Goal: Information Seeking & Learning: Learn about a topic

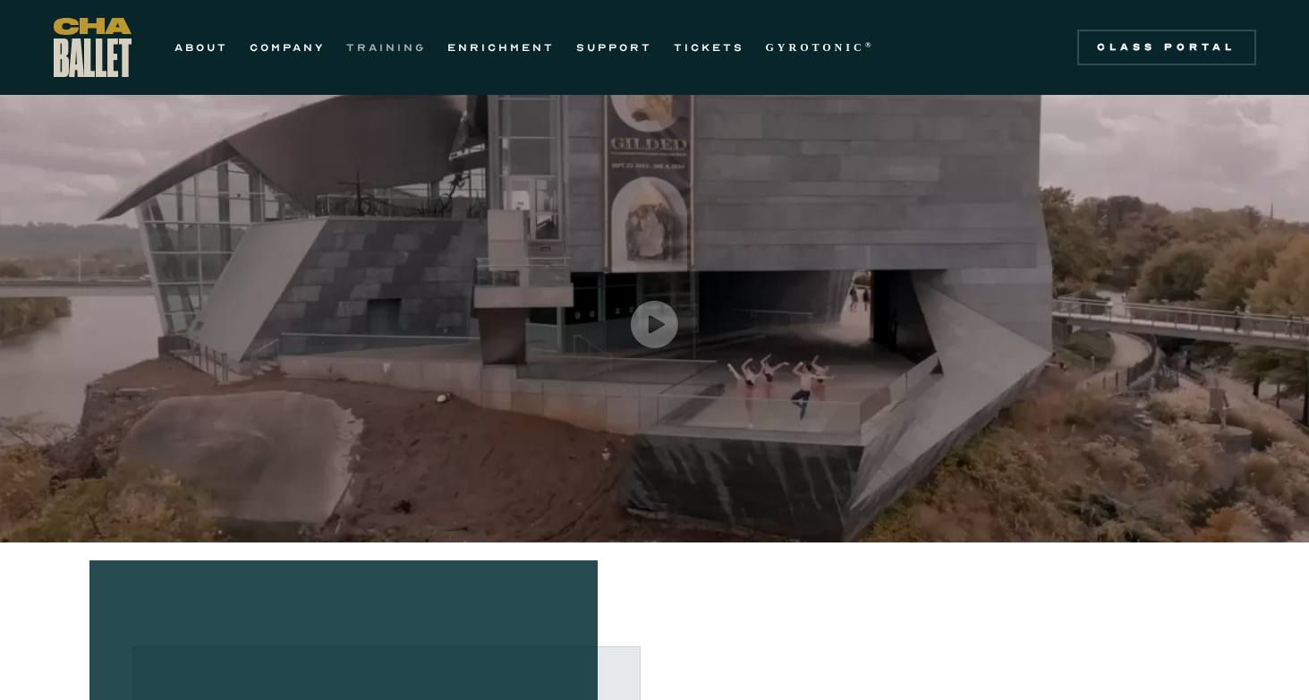
click at [416, 49] on link "TRAINING" at bounding box center [386, 47] width 80 height 21
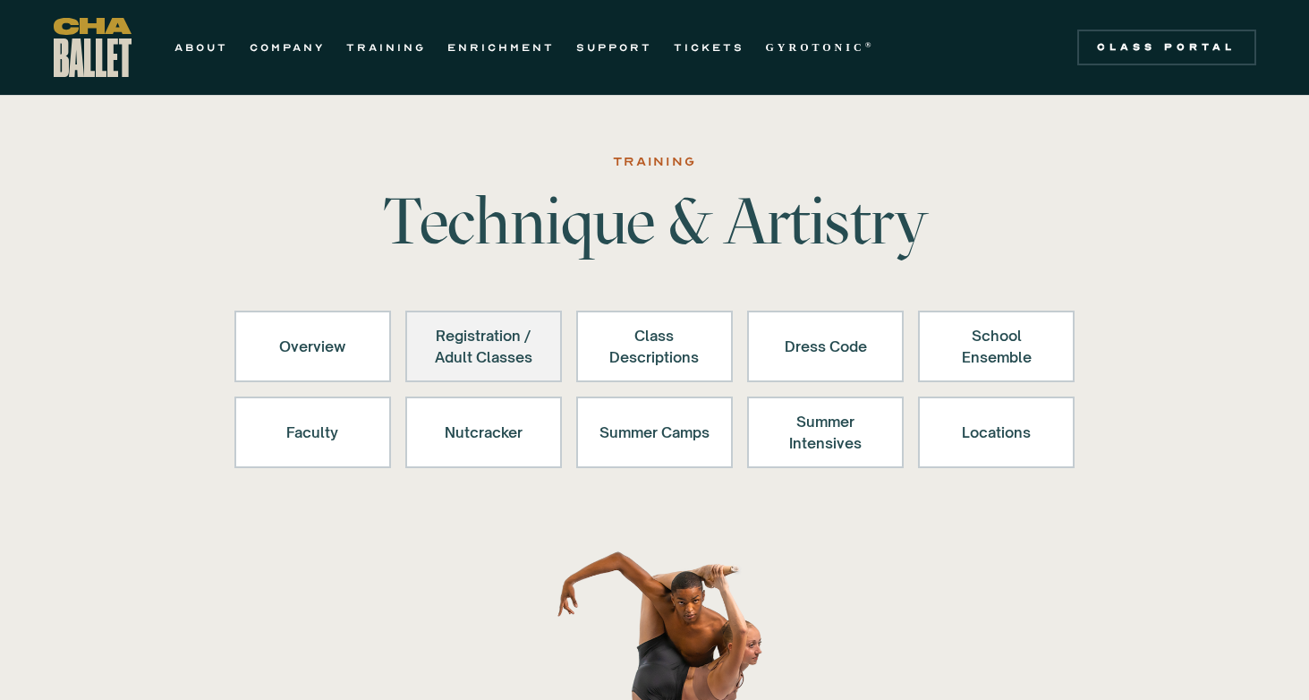
click at [478, 342] on div "Registration / Adult Classes" at bounding box center [484, 346] width 110 height 43
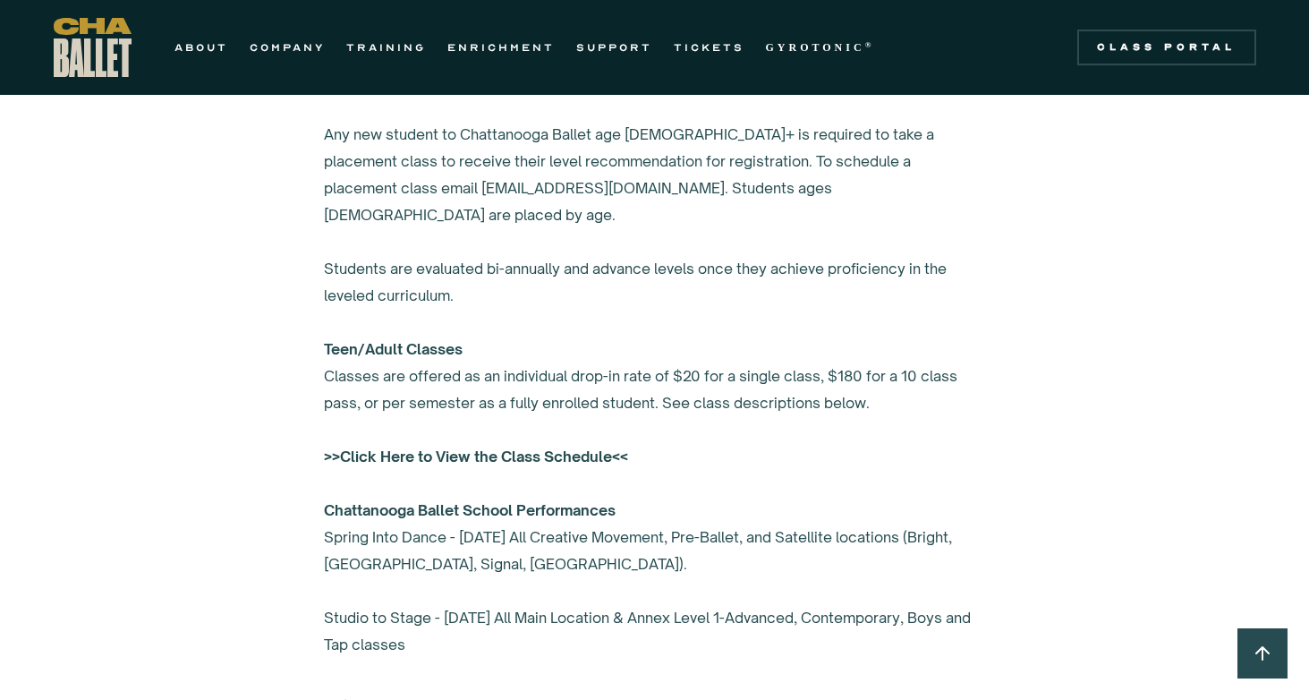
scroll to position [1172, 0]
click at [356, 446] on strong ">>Click Here to View the Class Schedule<<" at bounding box center [476, 455] width 304 height 18
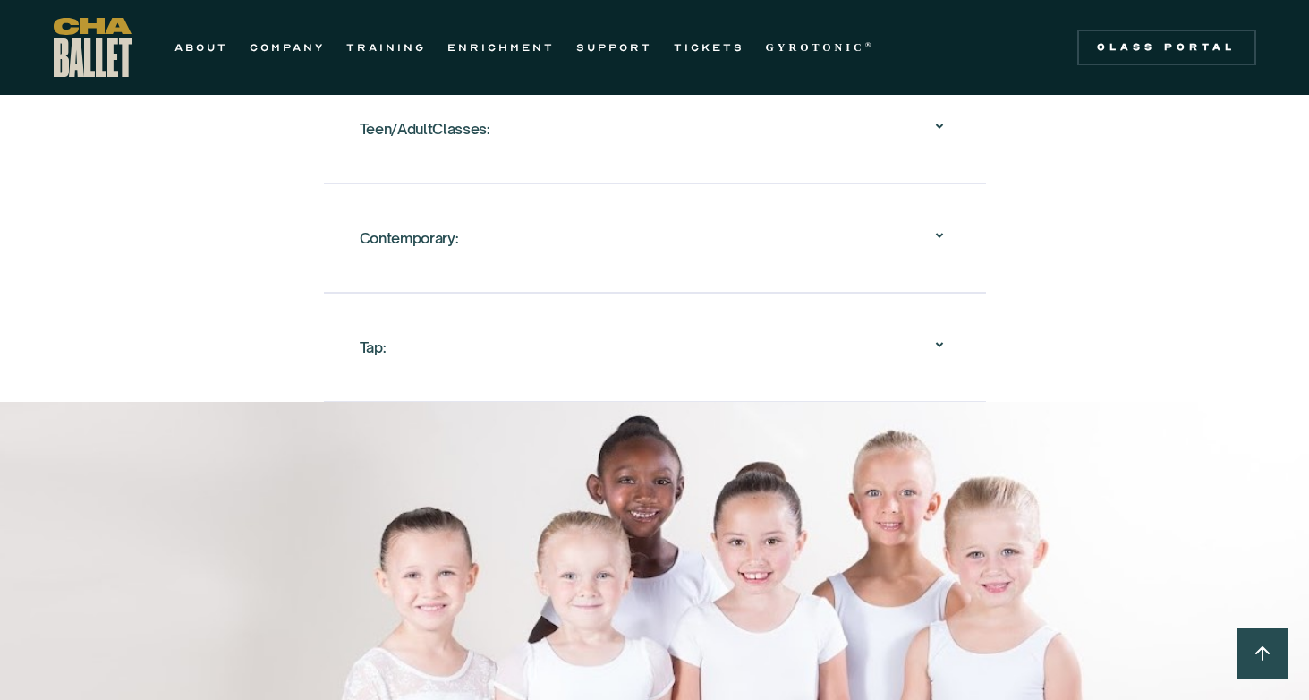
scroll to position [2293, 0]
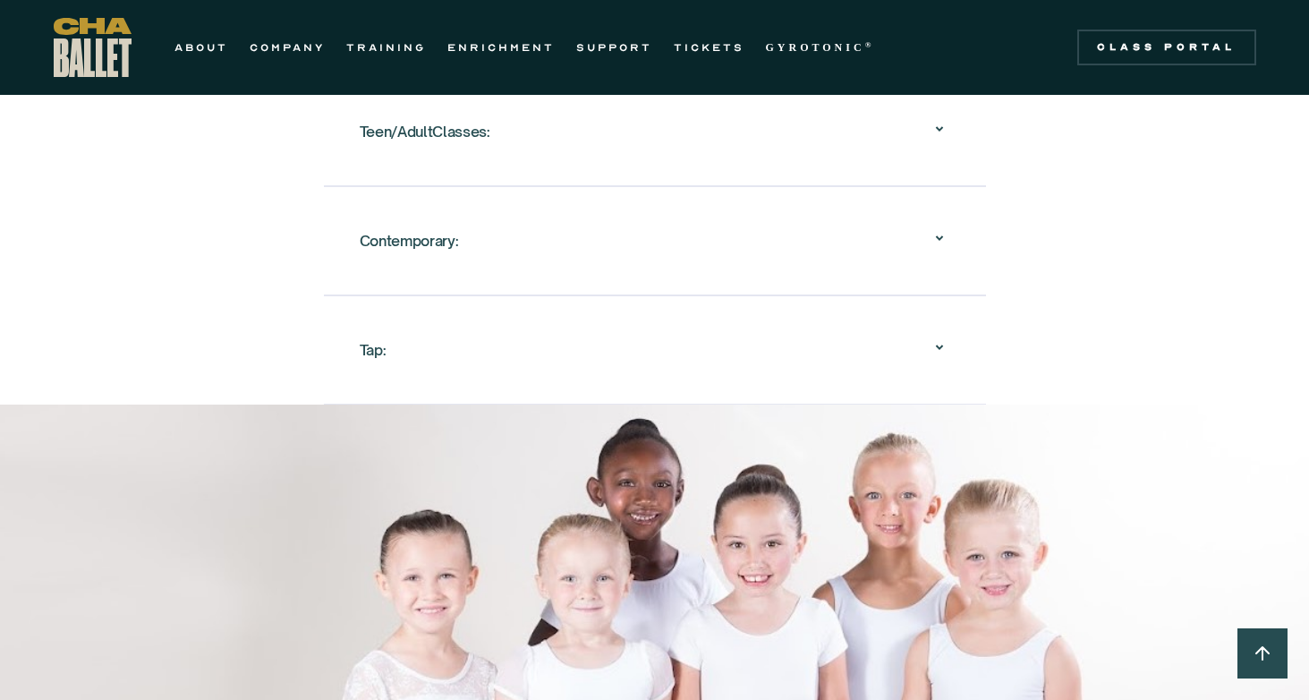
click at [387, 325] on div "Tap:" at bounding box center [655, 349] width 591 height 57
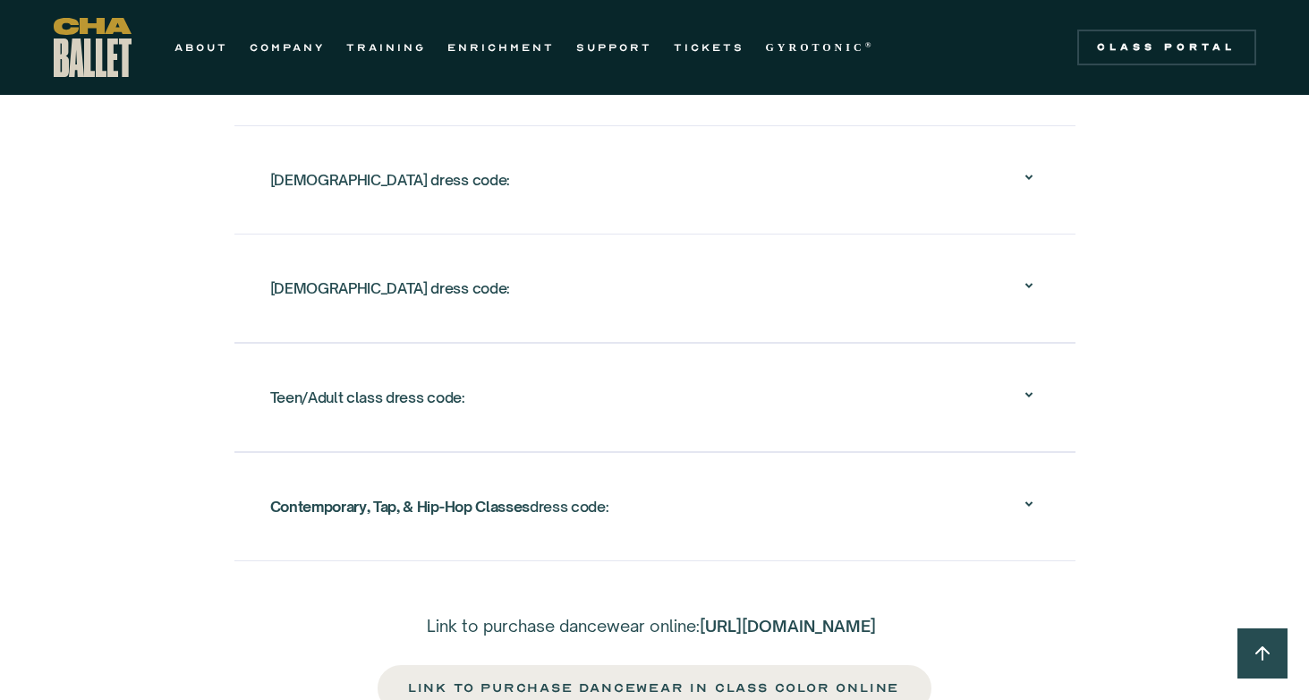
scroll to position [3913, 0]
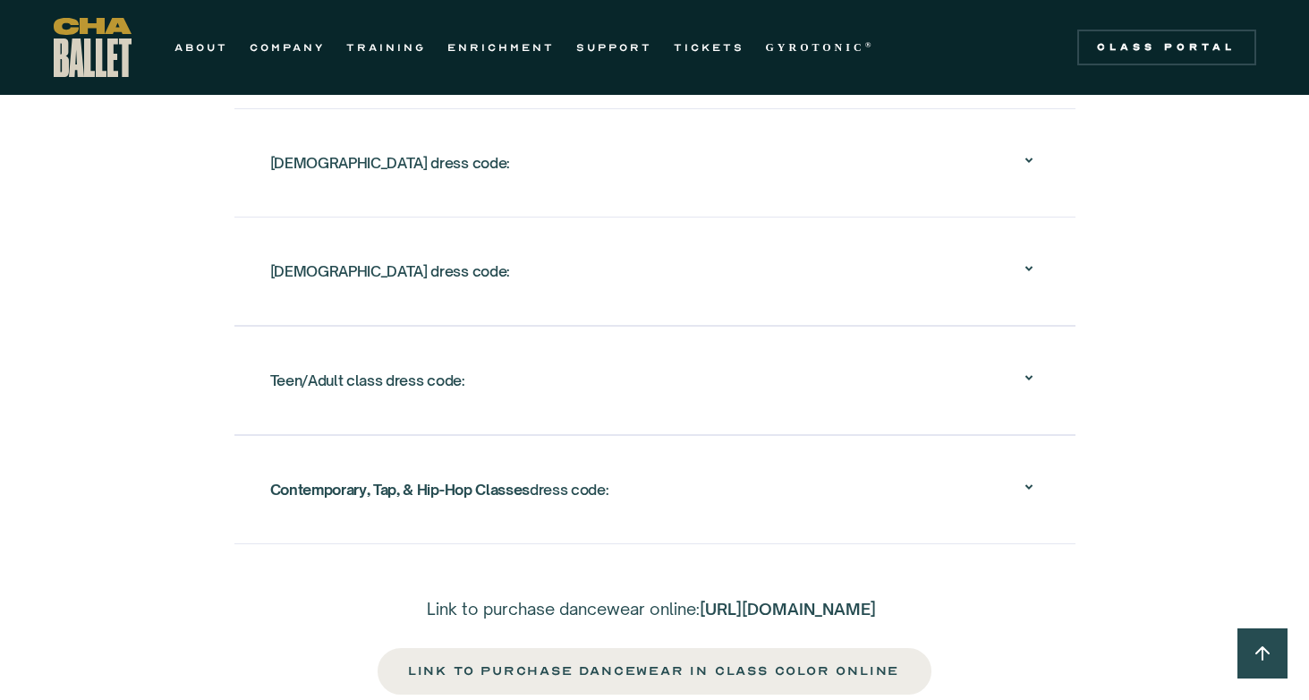
click at [301, 364] on div "Teen/Adult class dress code:" at bounding box center [367, 380] width 195 height 32
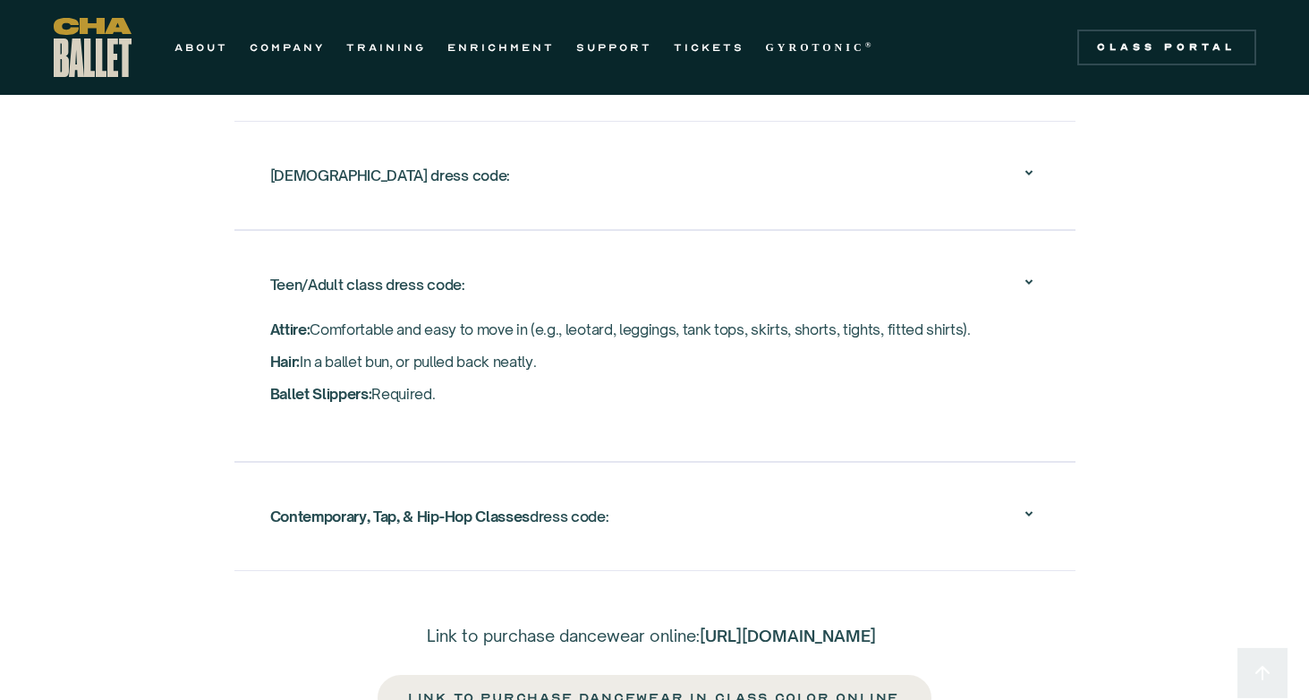
scroll to position [3145, 0]
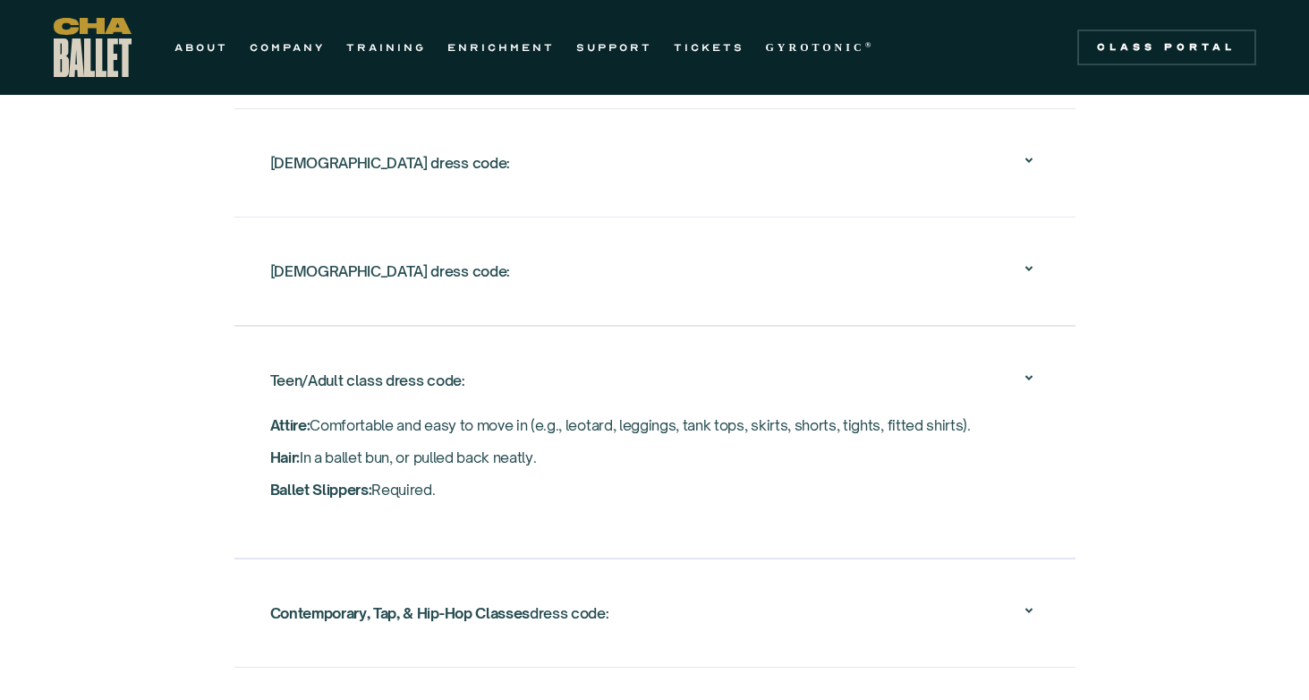
click at [301, 364] on div "Teen/Adult class dress code:" at bounding box center [367, 380] width 195 height 32
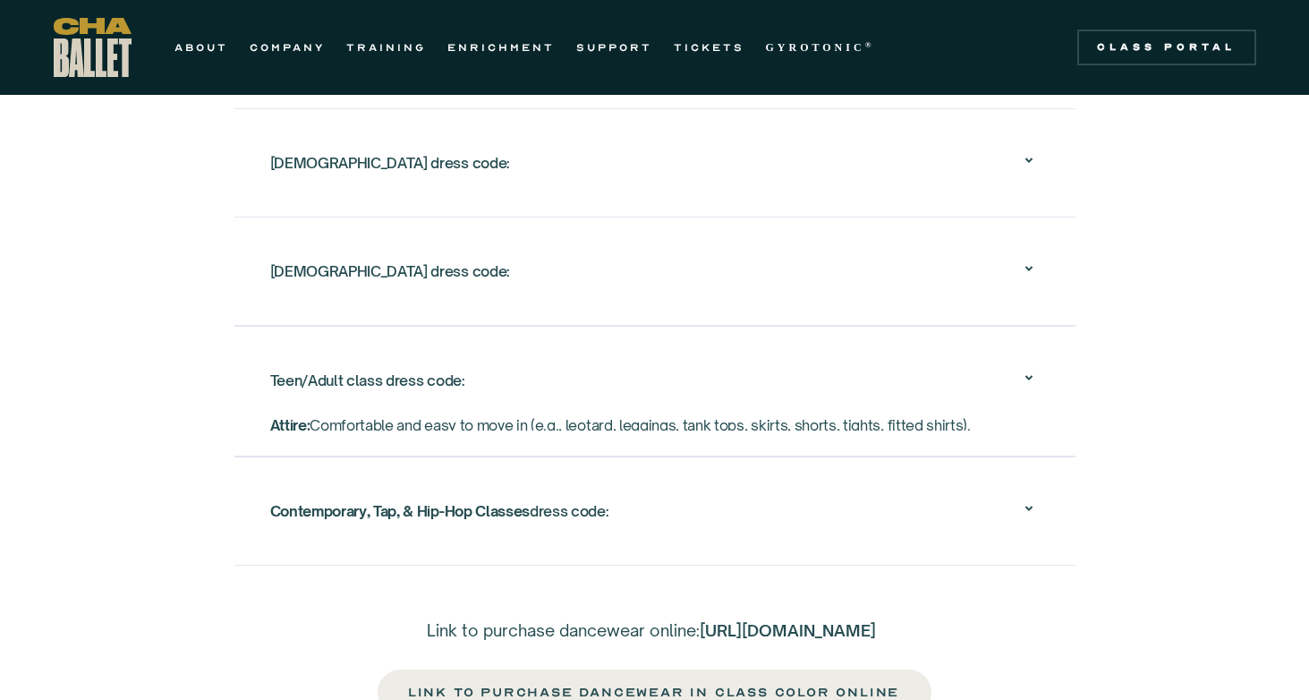
scroll to position [3144, 0]
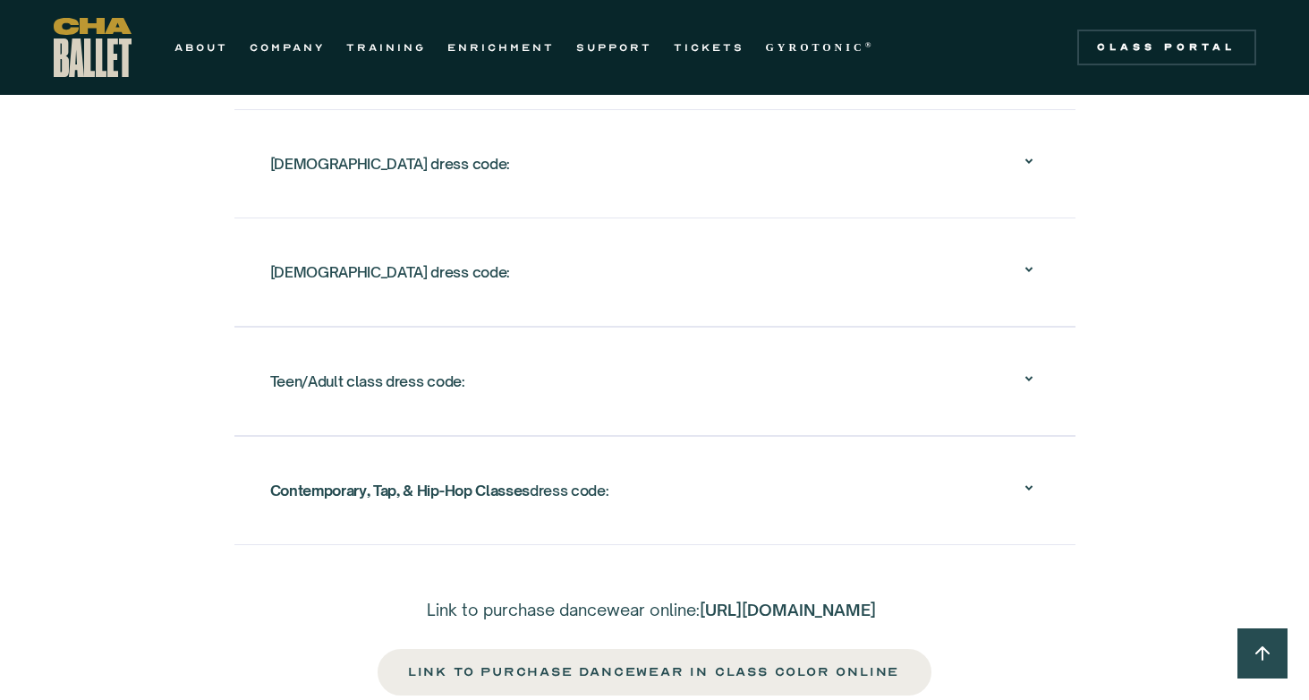
click at [329, 474] on div "Contemporary, Tap, & Hip-Hop Classes dress code:" at bounding box center [439, 490] width 339 height 32
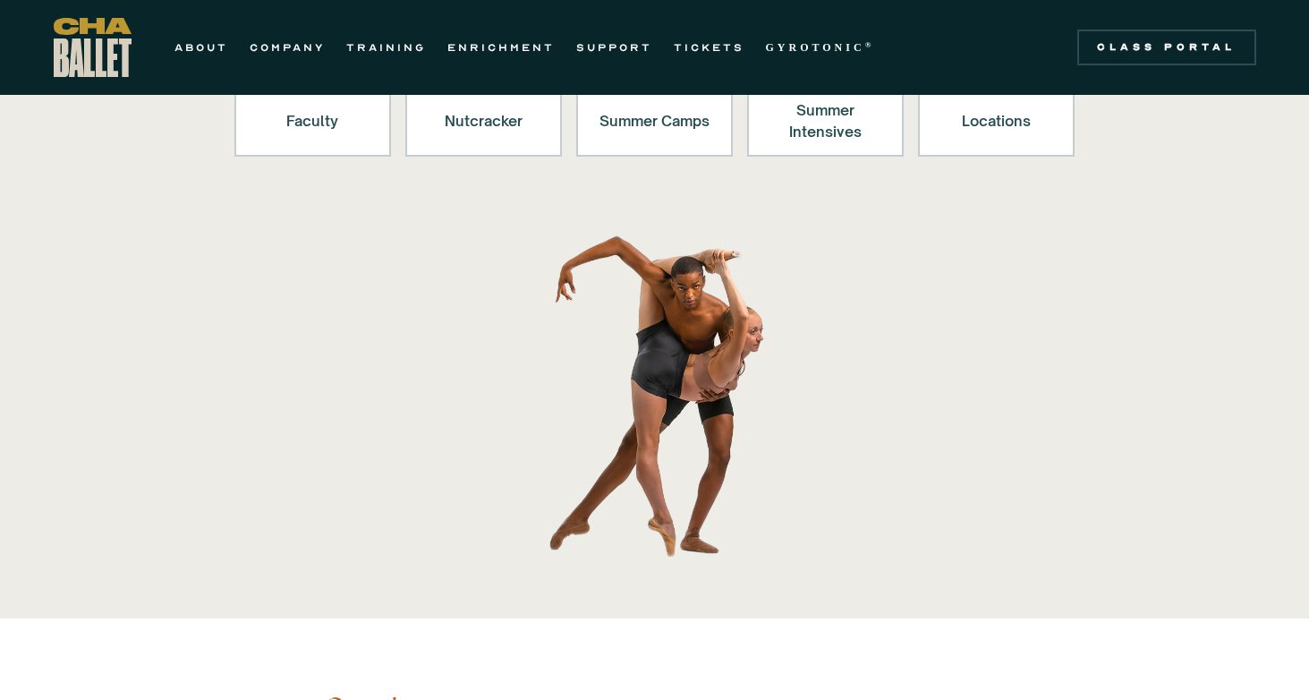
scroll to position [0, 0]
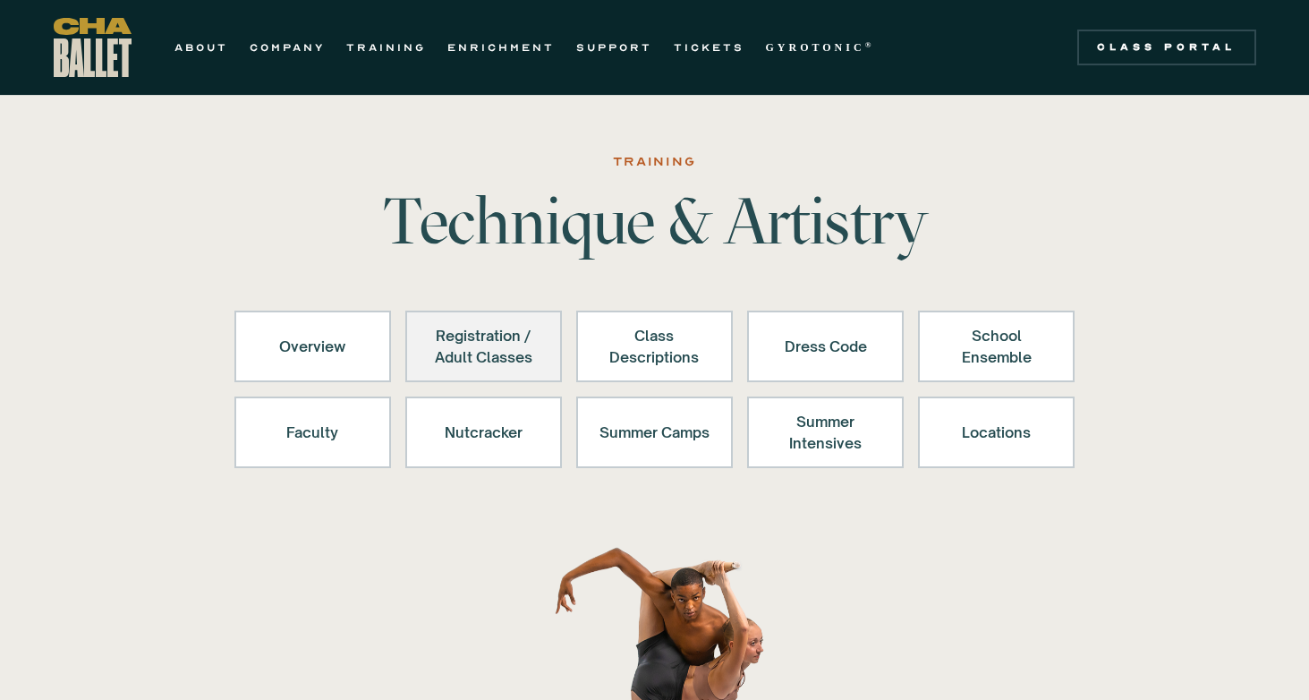
click at [503, 361] on div "Registration / Adult Classes" at bounding box center [484, 346] width 110 height 43
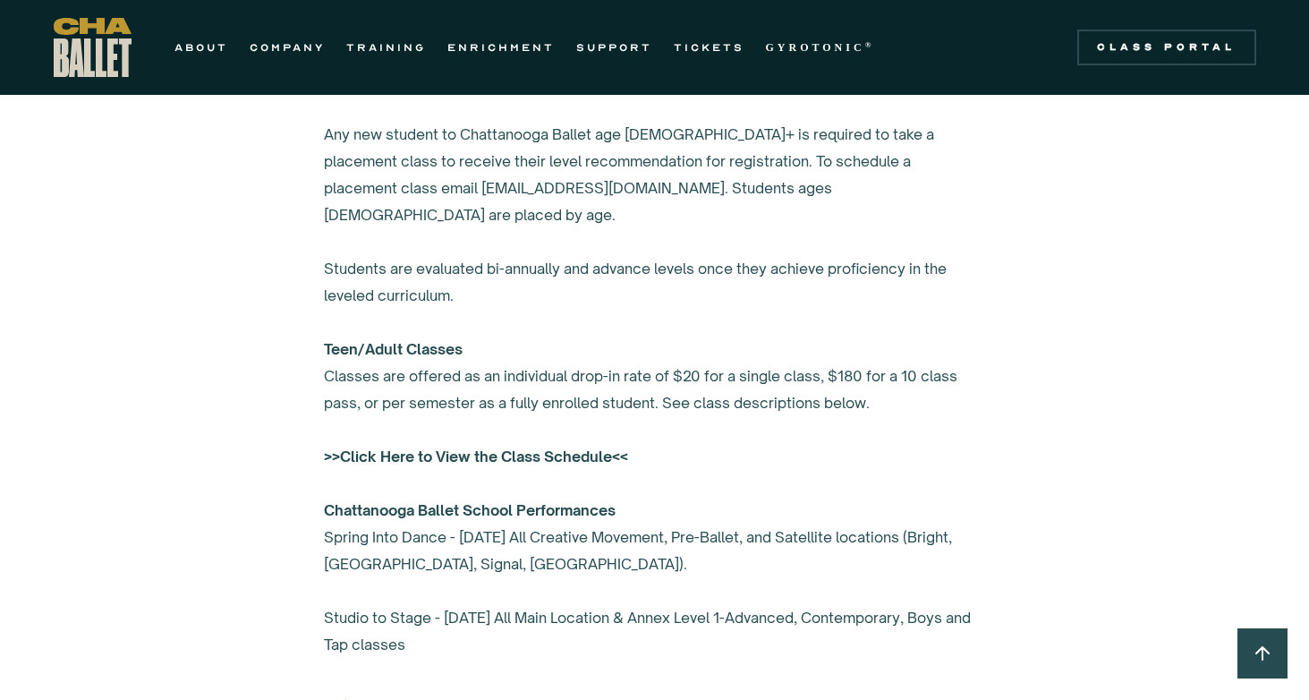
scroll to position [1172, 0]
click at [473, 446] on strong ">>Click Here to View the Class Schedule<<" at bounding box center [476, 455] width 304 height 18
